Goal: Information Seeking & Learning: Learn about a topic

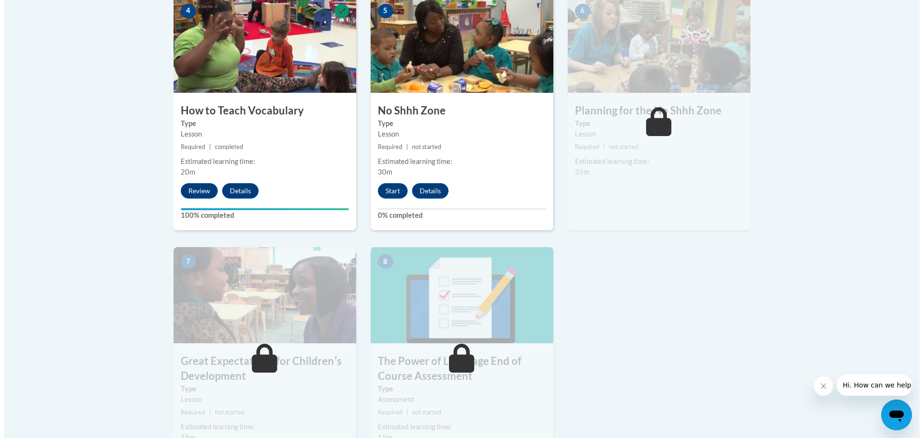
scroll to position [625, 0]
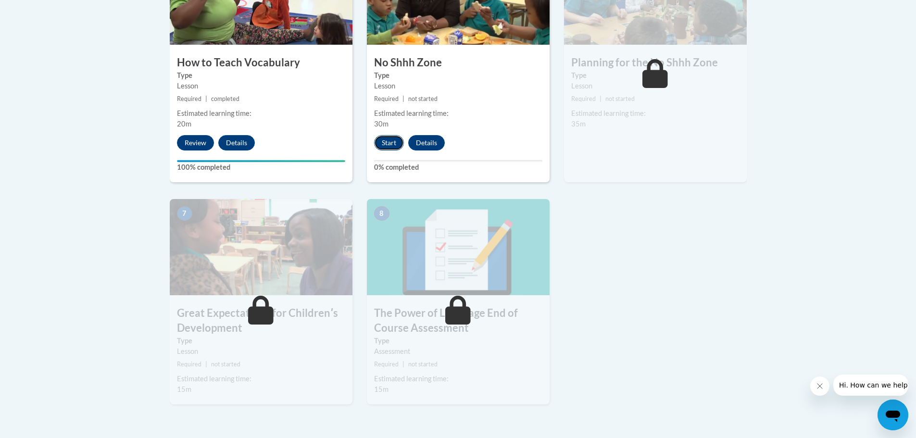
click at [392, 144] on button "Start" at bounding box center [389, 142] width 30 height 15
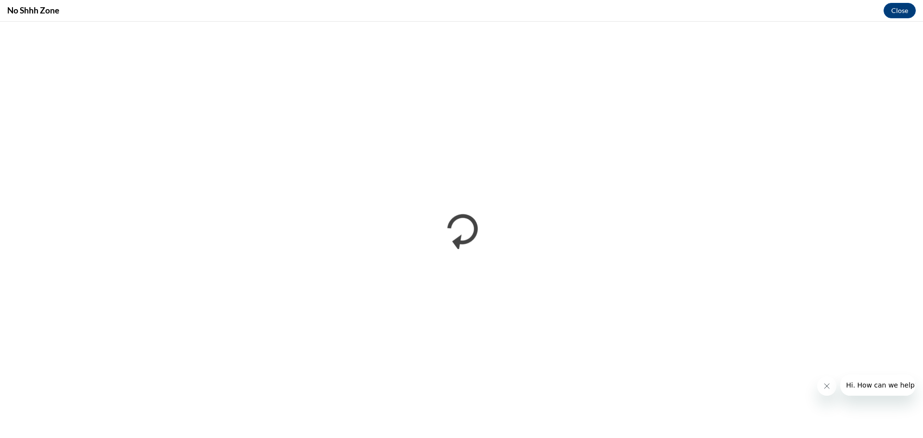
scroll to position [0, 0]
